Goal: Information Seeking & Learning: Learn about a topic

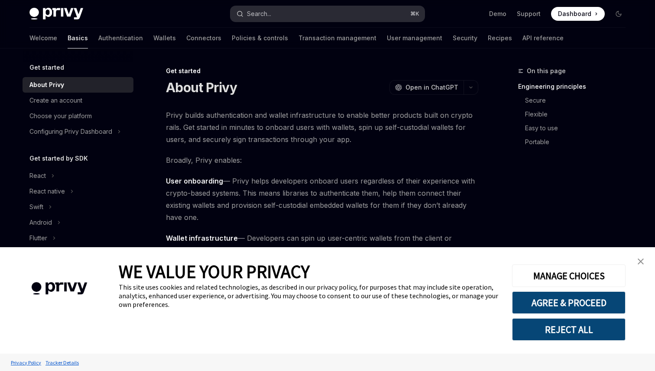
click at [281, 15] on button "Search... ⌘ K" at bounding box center [327, 14] width 194 height 16
type textarea "*"
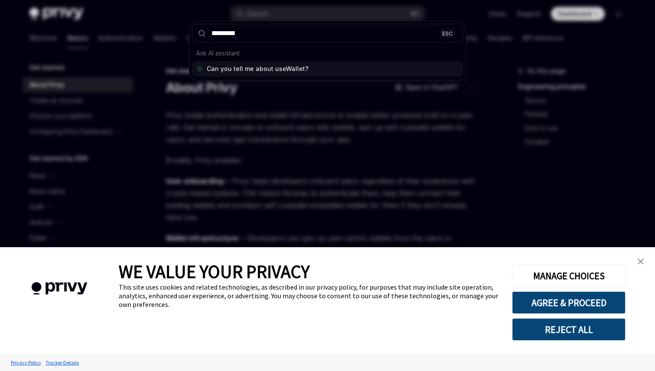
type input "**********"
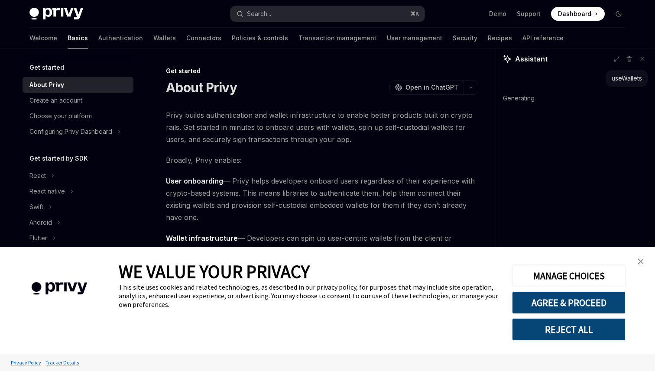
click at [641, 262] on img "close banner" at bounding box center [641, 262] width 6 height 6
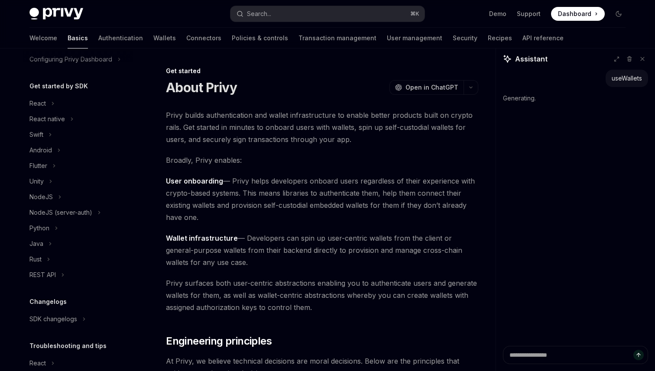
scroll to position [75, 0]
click at [54, 98] on icon "Toggle React section" at bounding box center [52, 101] width 3 height 10
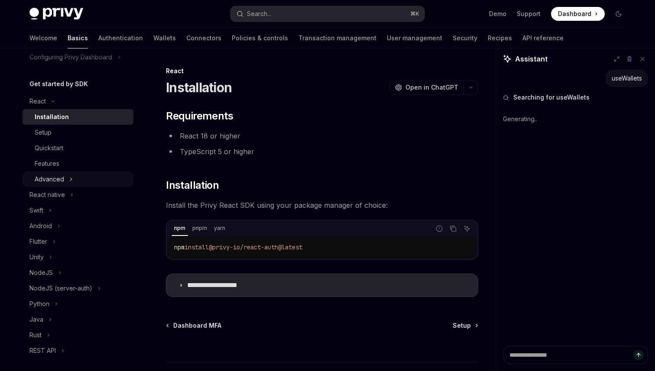
click at [50, 175] on div "Advanced" at bounding box center [49, 179] width 29 height 10
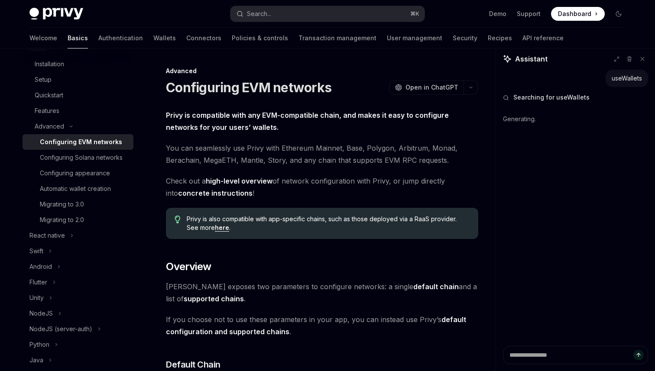
scroll to position [133, 0]
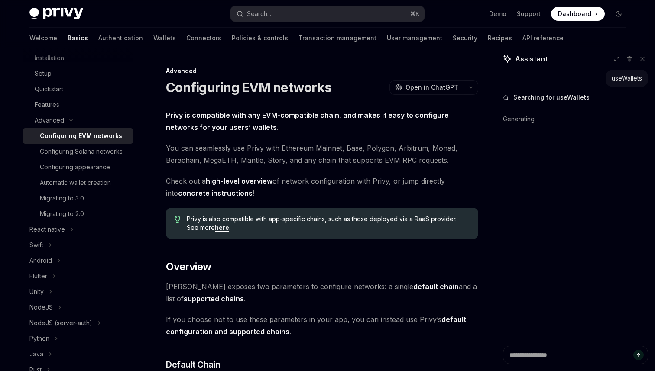
click at [101, 136] on div "Configuring EVM networks" at bounding box center [81, 136] width 82 height 10
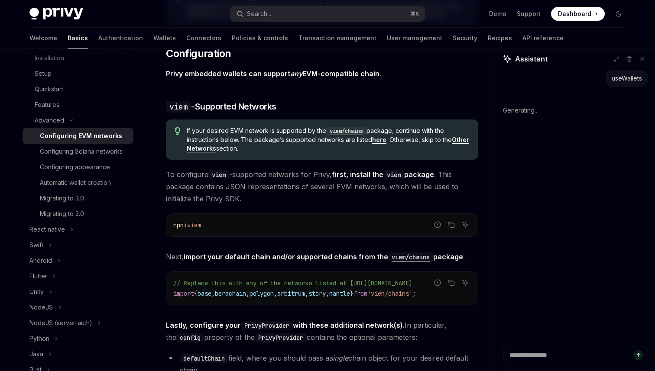
scroll to position [835, 0]
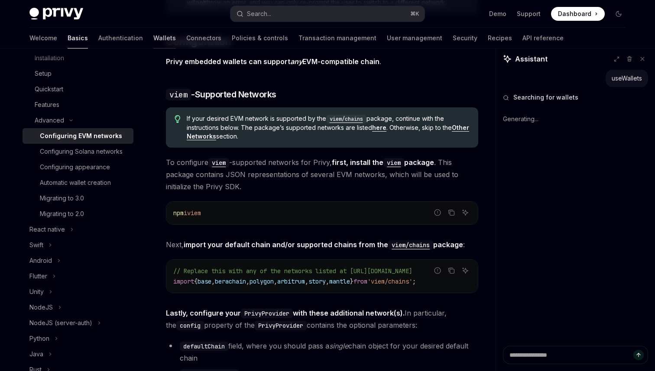
click at [153, 39] on link "Wallets" at bounding box center [164, 38] width 23 height 21
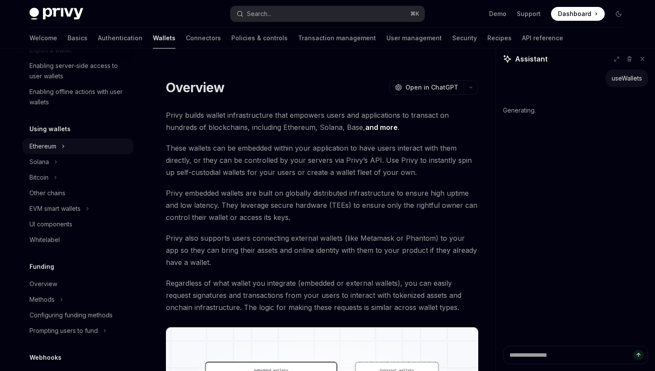
scroll to position [150, 0]
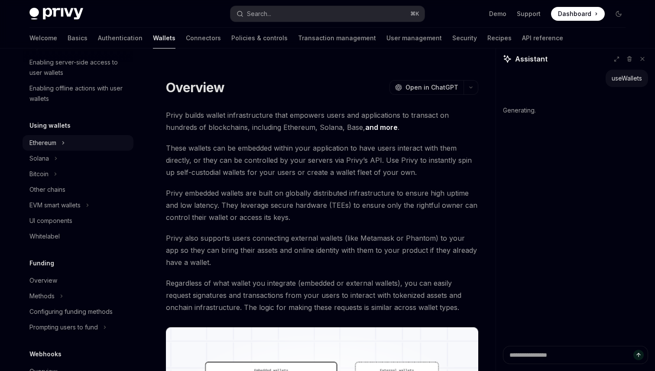
click at [62, 141] on button "Ethereum" at bounding box center [78, 143] width 111 height 16
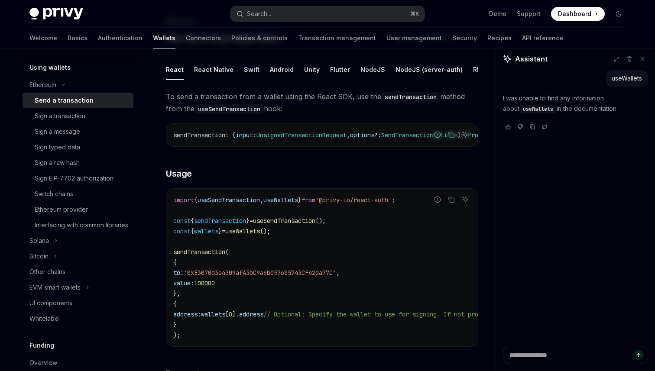
scroll to position [51, 0]
click at [70, 190] on div "Switch chains" at bounding box center [54, 194] width 39 height 10
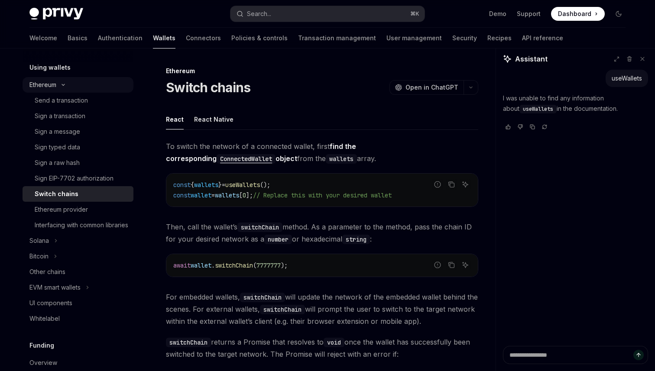
click at [61, 84] on icon "Toggle Ethereum section" at bounding box center [63, 84] width 10 height 3
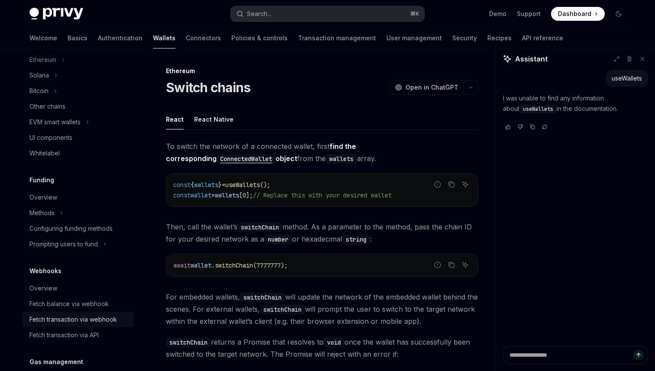
scroll to position [231, 0]
click at [54, 214] on div "Methods" at bounding box center [41, 215] width 25 height 10
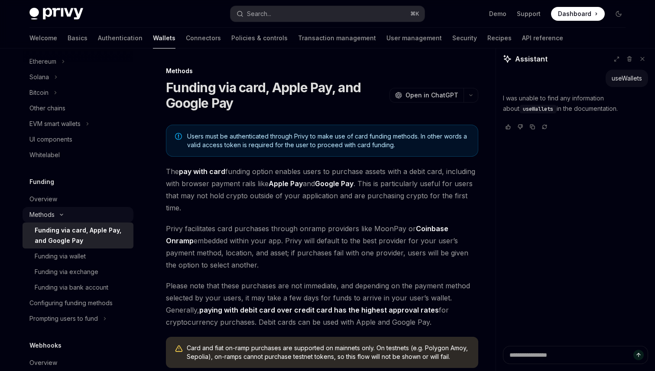
click at [54, 214] on div "Methods" at bounding box center [41, 215] width 25 height 10
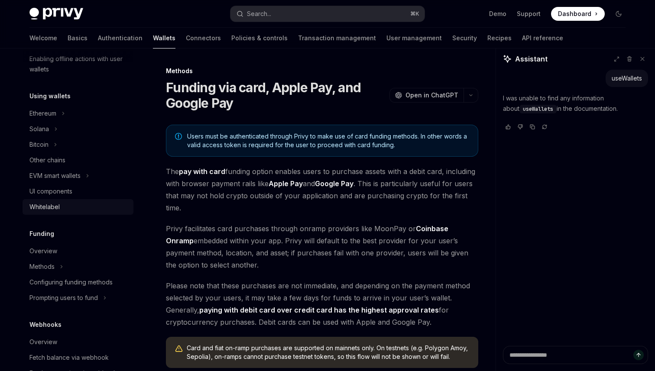
scroll to position [173, 0]
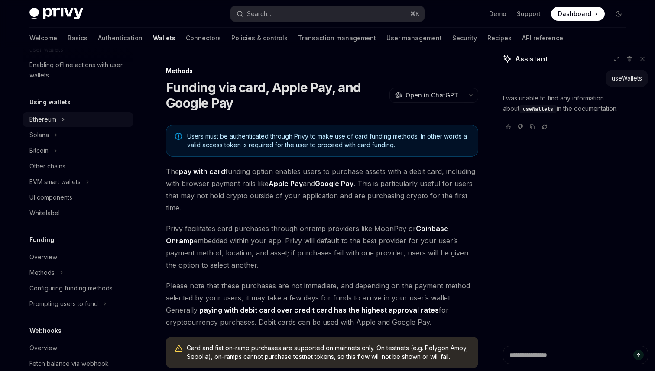
click at [61, 119] on button "Ethereum" at bounding box center [78, 120] width 111 height 16
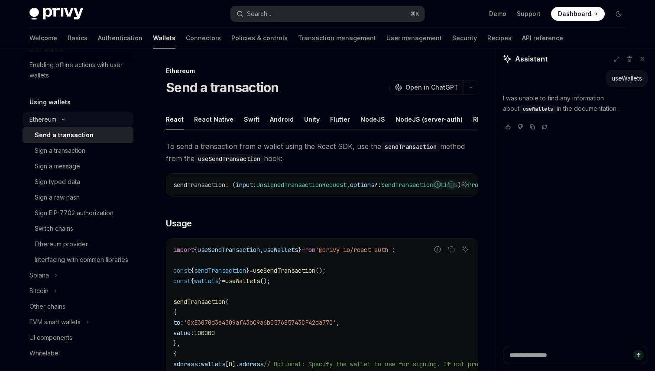
click at [48, 120] on div "Ethereum" at bounding box center [42, 119] width 27 height 10
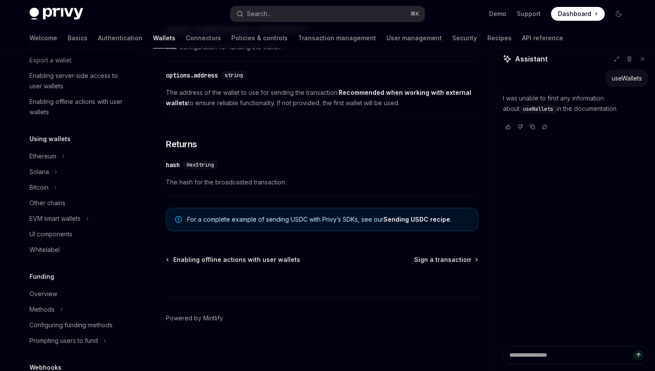
scroll to position [132, 0]
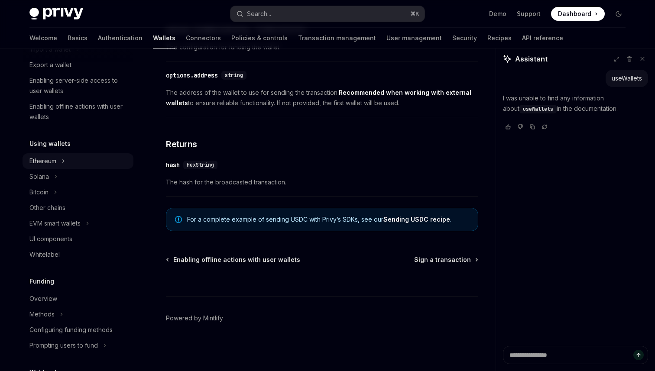
click at [59, 161] on button "Ethereum" at bounding box center [78, 161] width 111 height 16
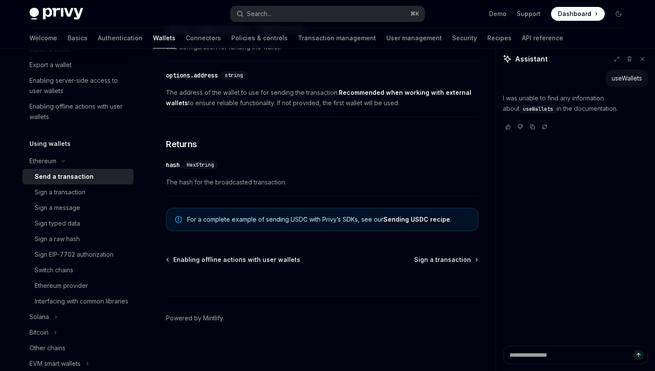
click at [60, 138] on div "Wallets overview Chain support Embedded wallets Create a wallet Get a wallet Up…" at bounding box center [78, 333] width 111 height 805
click at [59, 143] on h5 "Using wallets" at bounding box center [49, 144] width 41 height 10
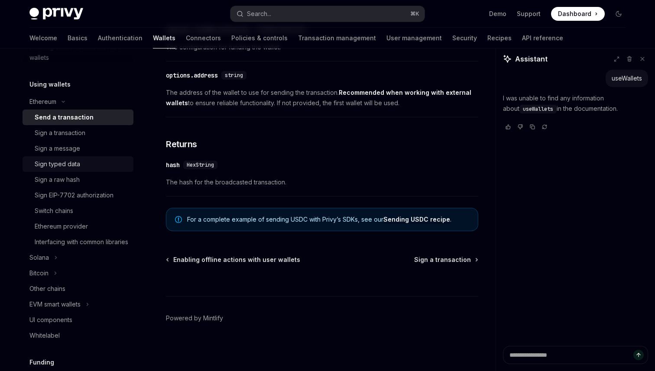
scroll to position [190, 0]
click at [70, 244] on div "Interfacing with common libraries" at bounding box center [82, 243] width 94 height 10
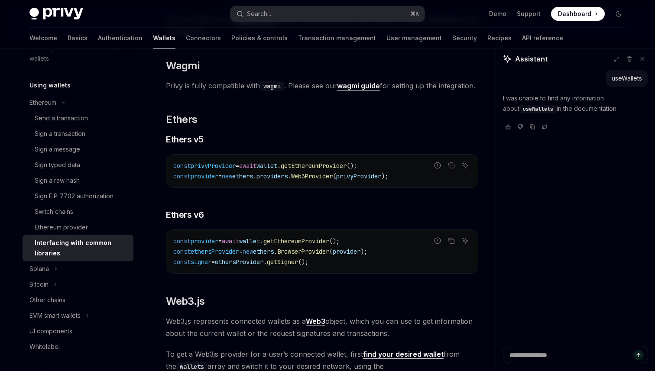
scroll to position [809, 0]
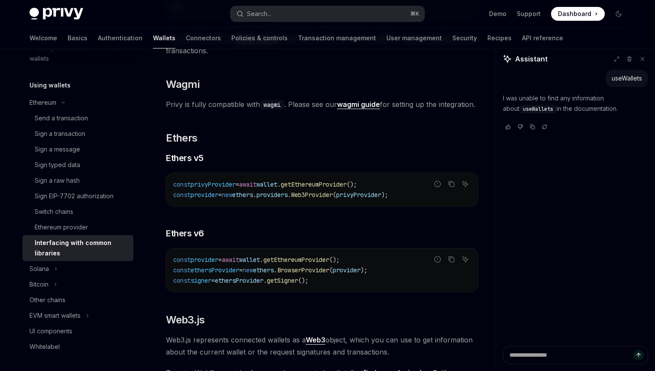
click at [367, 107] on strong "wagmi guide" at bounding box center [358, 104] width 43 height 9
type textarea "*"
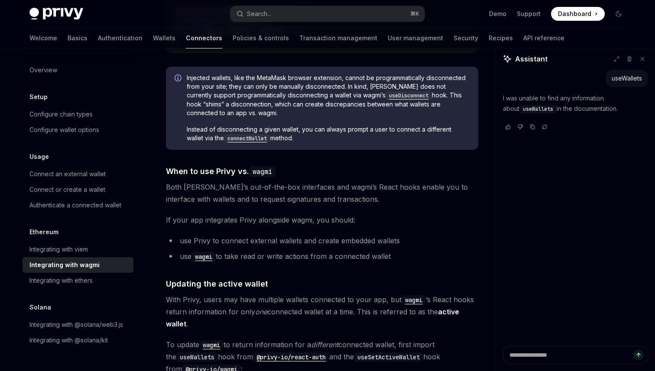
scroll to position [2088, 0]
click at [288, 15] on button "Search... ⌘ K" at bounding box center [327, 14] width 194 height 16
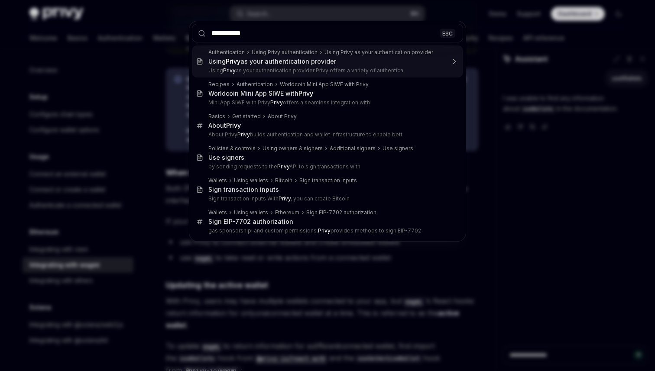
type input "**********"
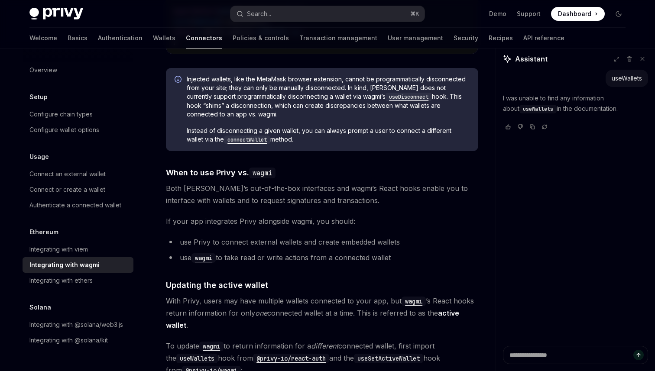
type textarea "*"
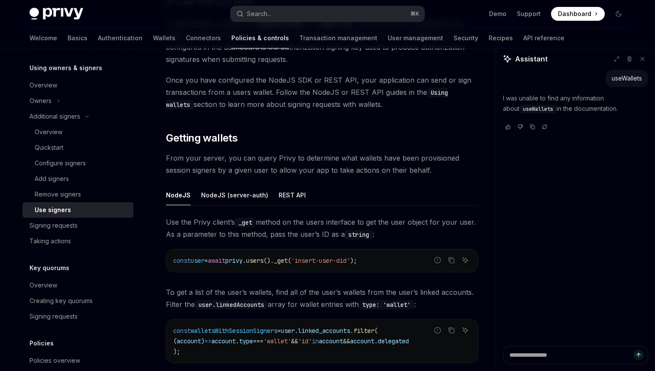
scroll to position [125, 0]
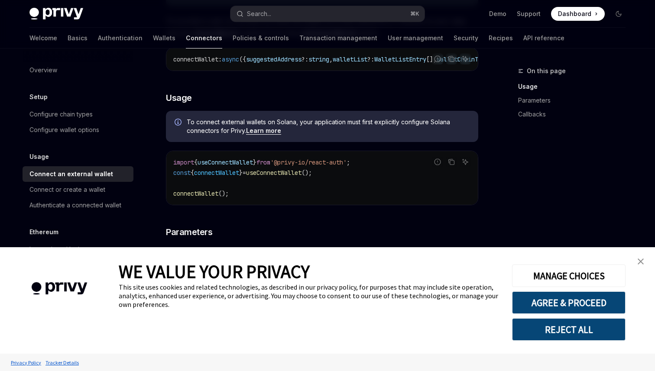
scroll to position [271, 0]
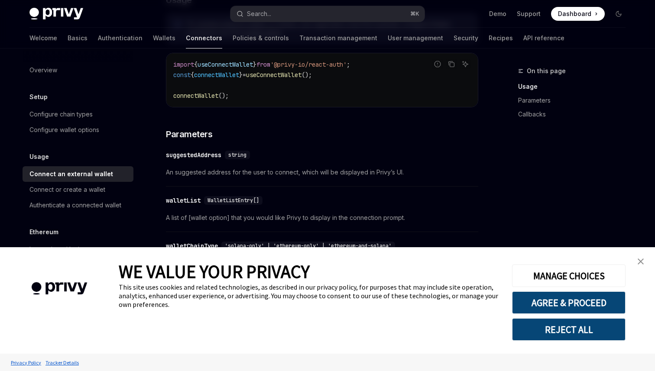
click at [641, 260] on img "close banner" at bounding box center [641, 262] width 6 height 6
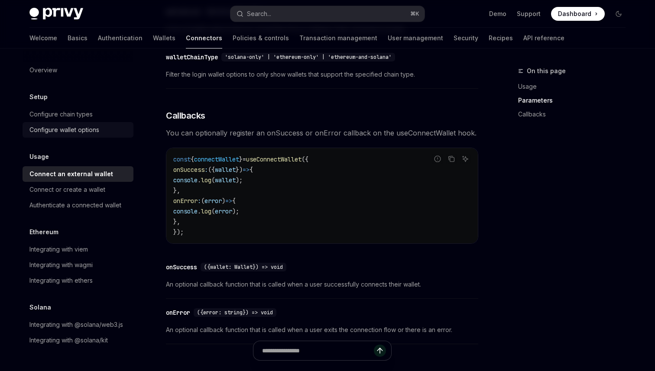
scroll to position [457, 0]
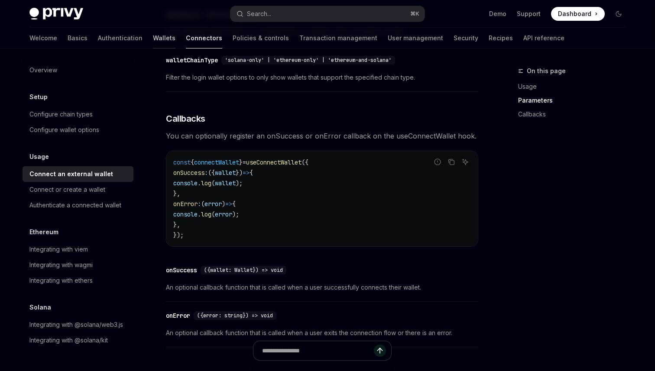
click at [153, 36] on link "Wallets" at bounding box center [164, 38] width 23 height 21
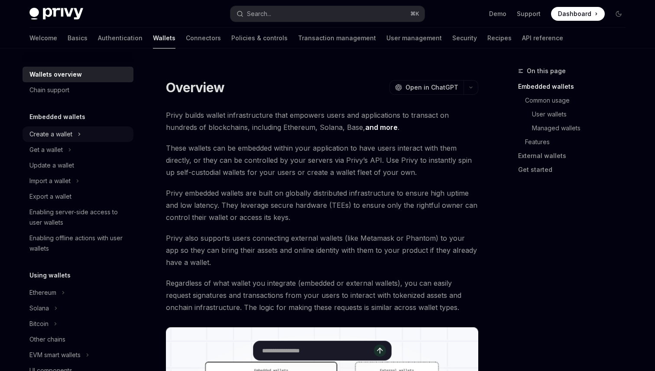
click at [65, 137] on div "Create a wallet" at bounding box center [50, 134] width 43 height 10
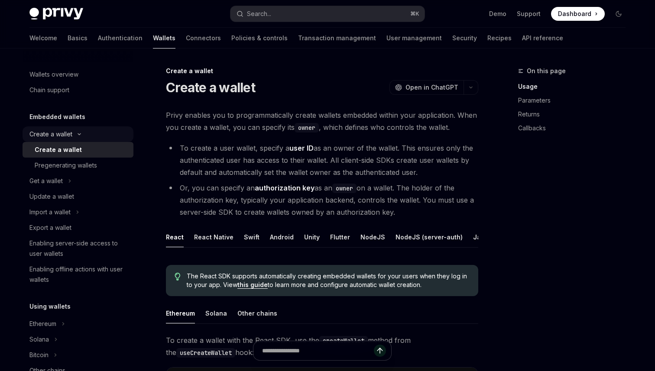
click at [69, 133] on div "Create a wallet" at bounding box center [50, 134] width 43 height 10
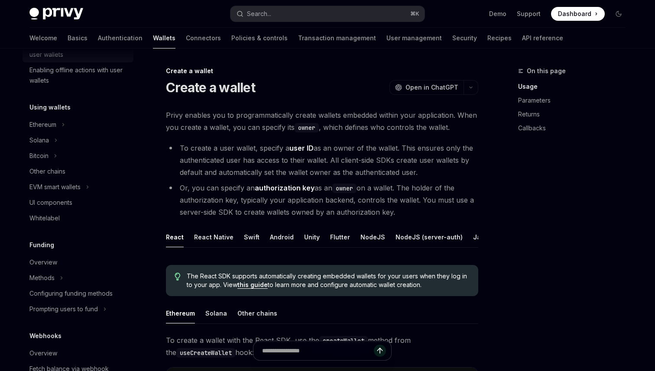
scroll to position [176, 0]
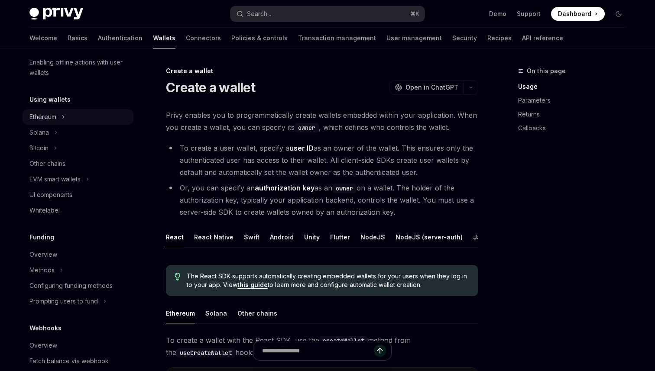
click at [62, 116] on icon "Toggle Ethereum section" at bounding box center [63, 117] width 3 height 10
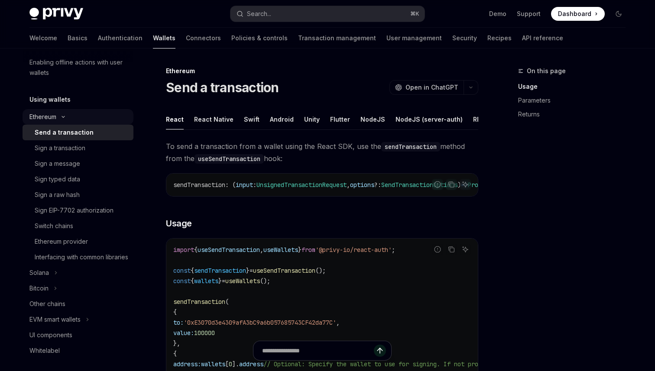
click at [62, 116] on icon "Toggle Ethereum section" at bounding box center [63, 116] width 10 height 3
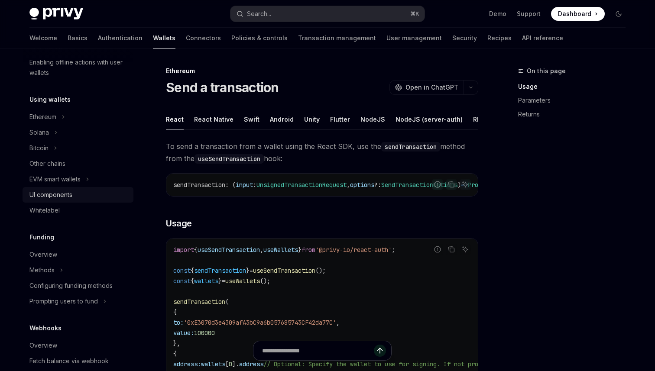
click at [57, 195] on div "UI components" at bounding box center [50, 195] width 43 height 10
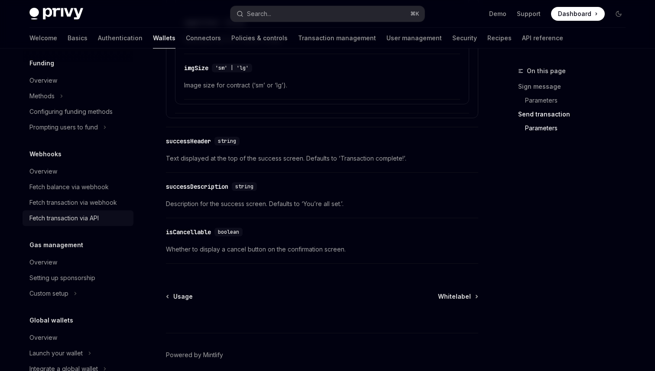
scroll to position [341, 0]
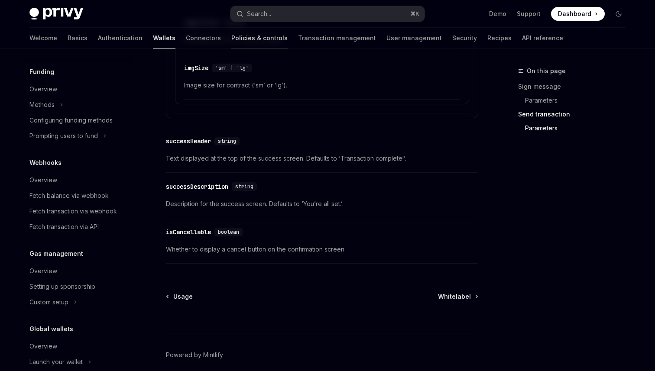
click at [231, 36] on link "Policies & controls" at bounding box center [259, 38] width 56 height 21
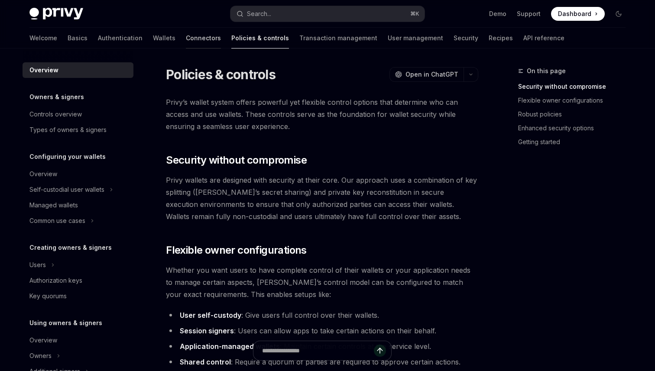
click at [186, 35] on link "Connectors" at bounding box center [203, 38] width 35 height 21
click at [186, 42] on link "Connectors" at bounding box center [203, 38] width 35 height 21
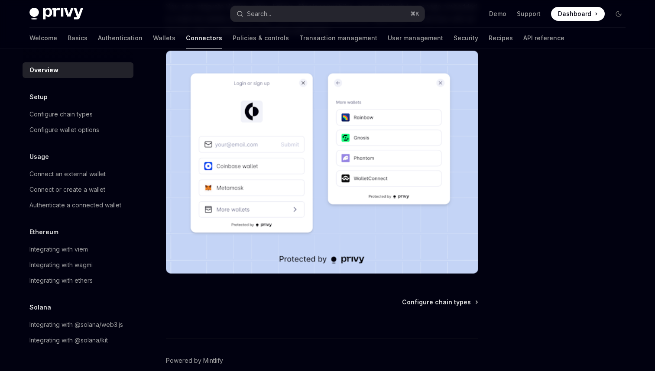
scroll to position [194, 0]
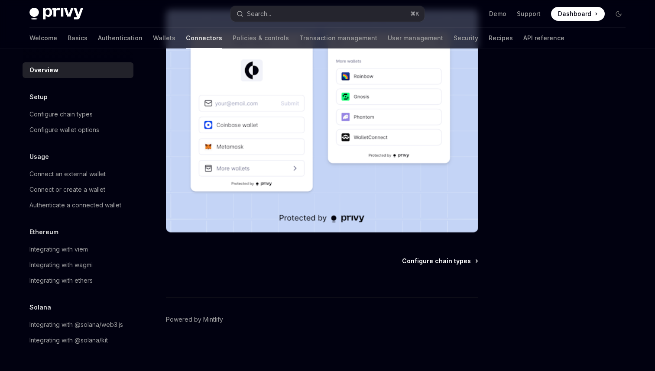
click at [425, 262] on span "Configure chain types" at bounding box center [436, 261] width 69 height 9
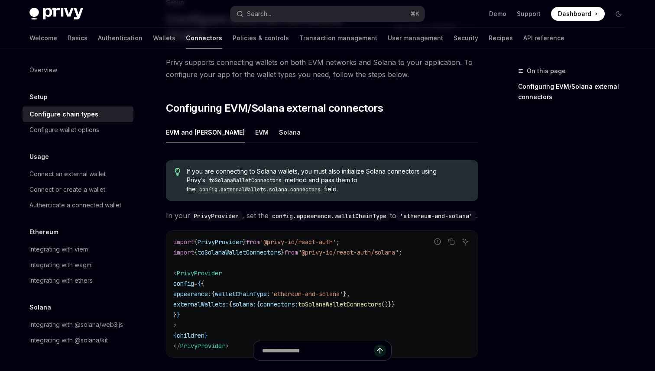
scroll to position [71, 0]
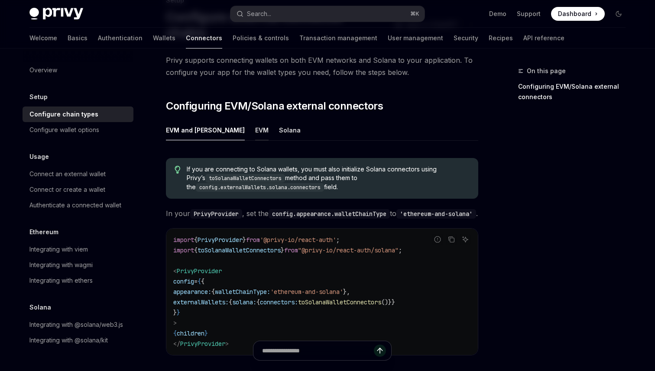
click at [255, 120] on div "EVM" at bounding box center [261, 130] width 13 height 20
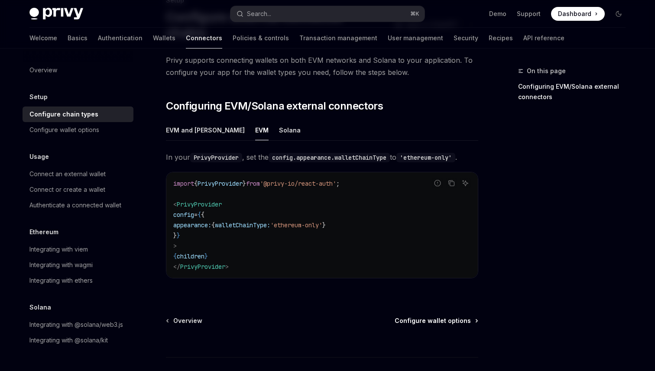
click at [434, 317] on span "Configure wallet options" at bounding box center [433, 321] width 76 height 9
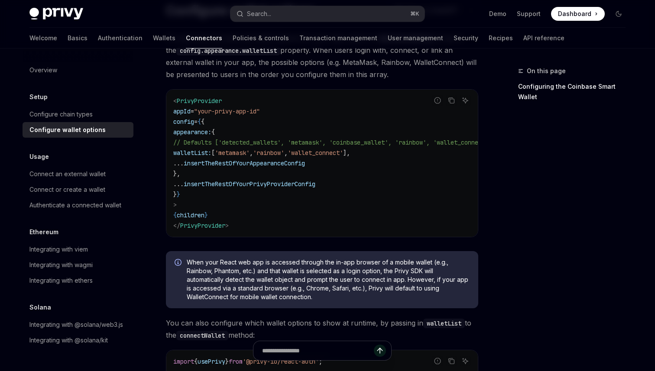
scroll to position [78, 0]
click at [98, 177] on div "Connect an external wallet" at bounding box center [67, 174] width 76 height 10
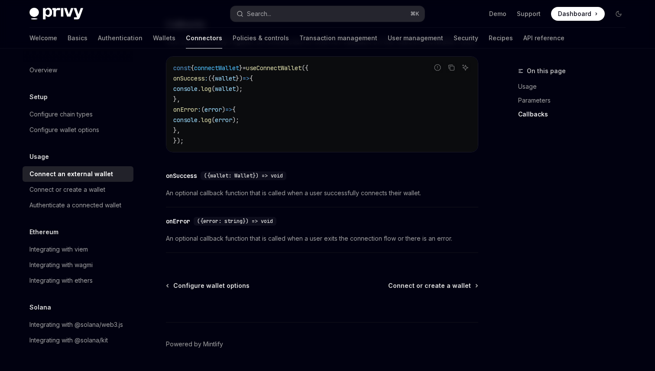
scroll to position [580, 0]
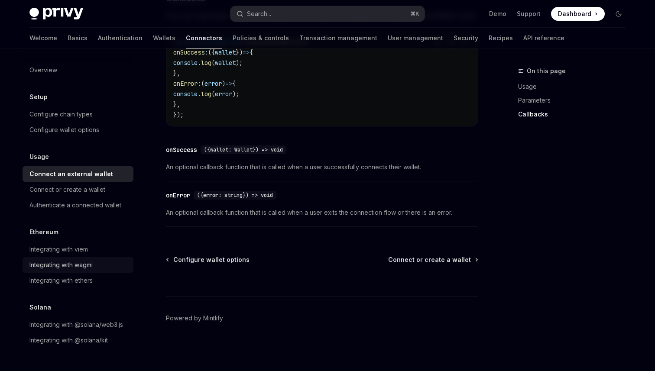
click at [38, 266] on div "Integrating with wagmi" at bounding box center [60, 265] width 63 height 10
type textarea "*"
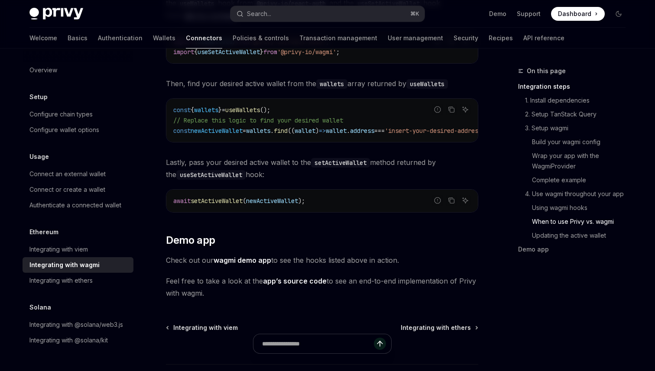
scroll to position [2508, 0]
